Goal: Navigation & Orientation: Find specific page/section

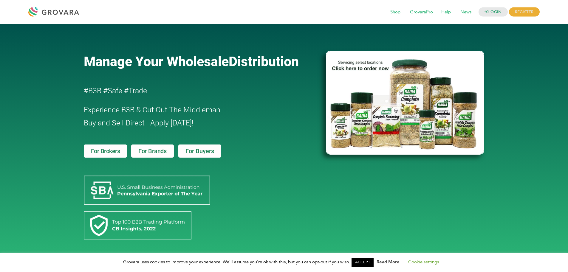
click at [63, 12] on div at bounding box center [55, 12] width 54 height 14
click at [154, 148] on span "For Brands" at bounding box center [152, 151] width 28 height 6
click at [419, 14] on span "GrovaraPro" at bounding box center [420, 12] width 31 height 11
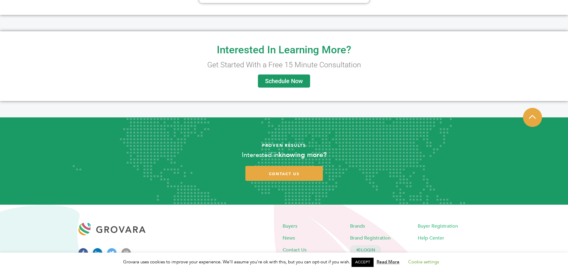
scroll to position [372, 0]
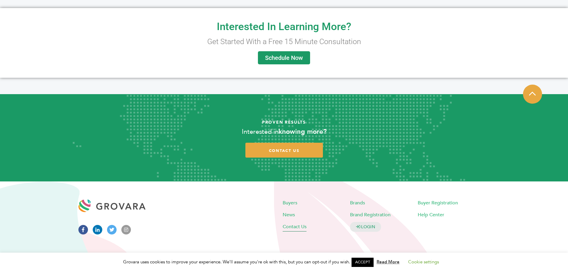
click at [290, 224] on span "Contact Us" at bounding box center [294, 226] width 24 height 7
click at [351, 205] on span "Brands" at bounding box center [357, 203] width 15 height 7
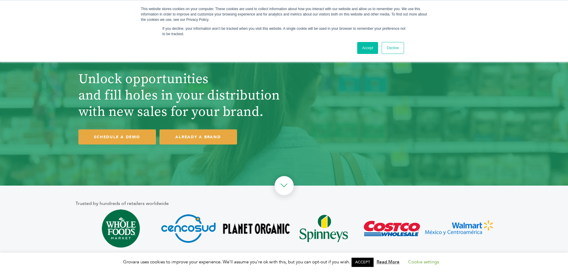
click at [368, 50] on link "Accept" at bounding box center [367, 48] width 21 height 12
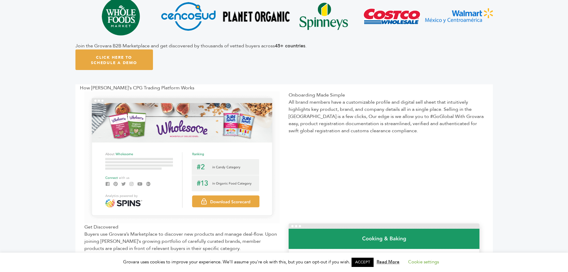
scroll to position [217, 0]
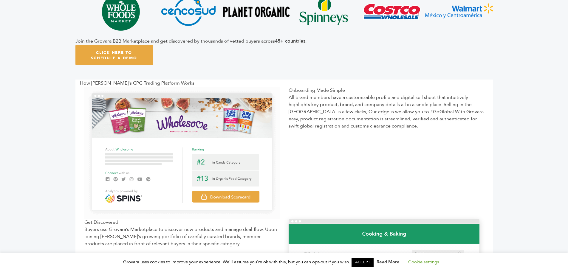
click at [124, 151] on img at bounding box center [181, 153] width 195 height 132
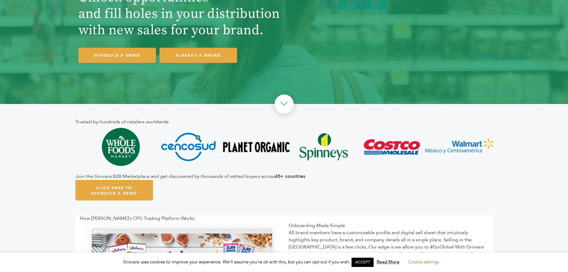
scroll to position [0, 0]
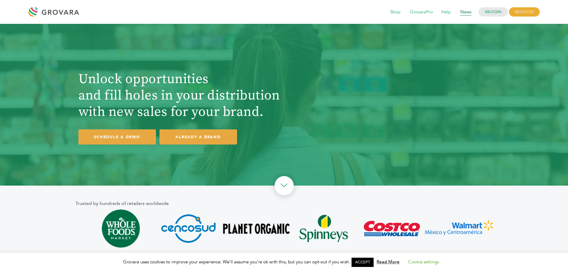
click at [468, 14] on span "News" at bounding box center [465, 12] width 19 height 11
